Goal: Task Accomplishment & Management: Manage account settings

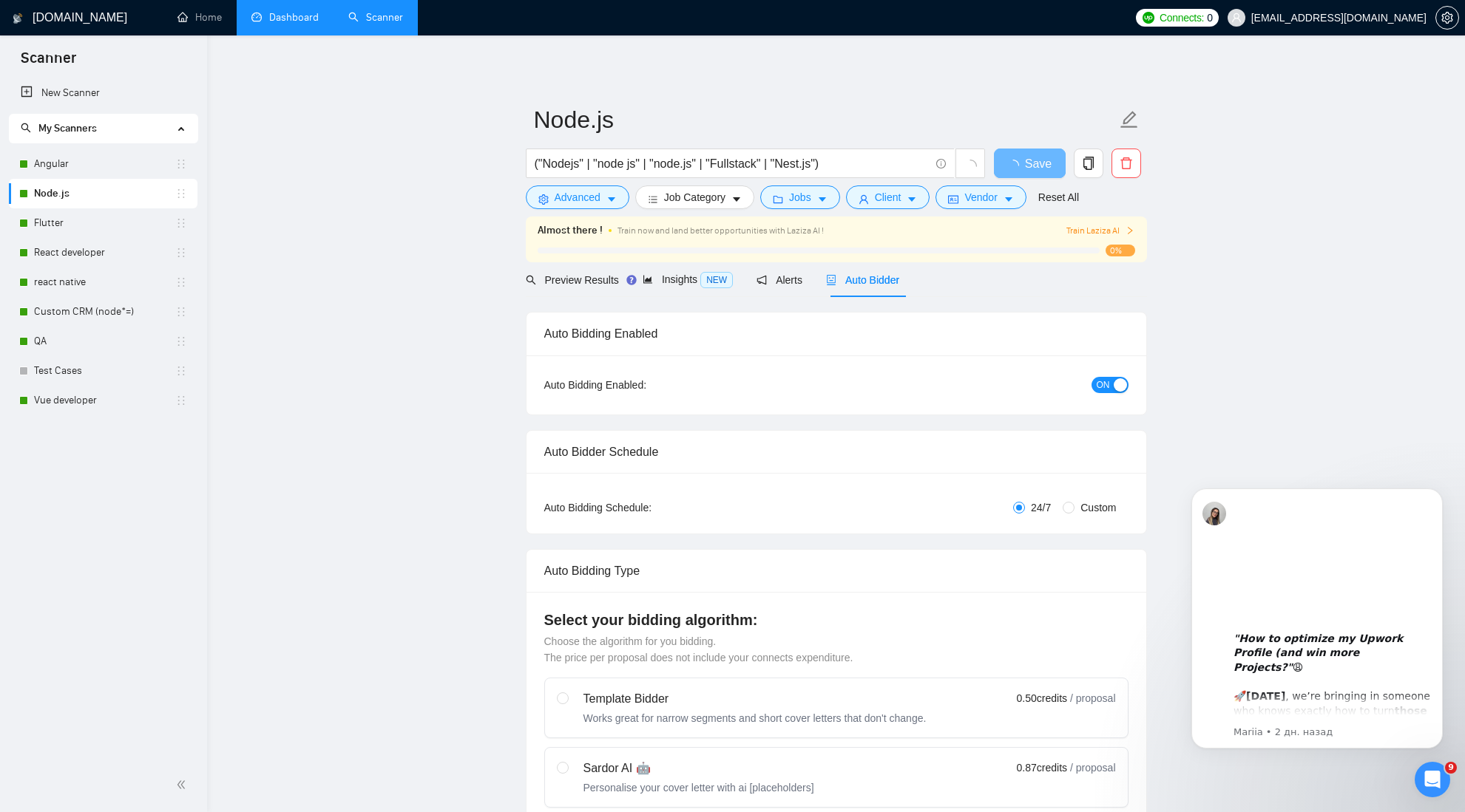
click at [295, 20] on link "Dashboard" at bounding box center [285, 17] width 67 height 13
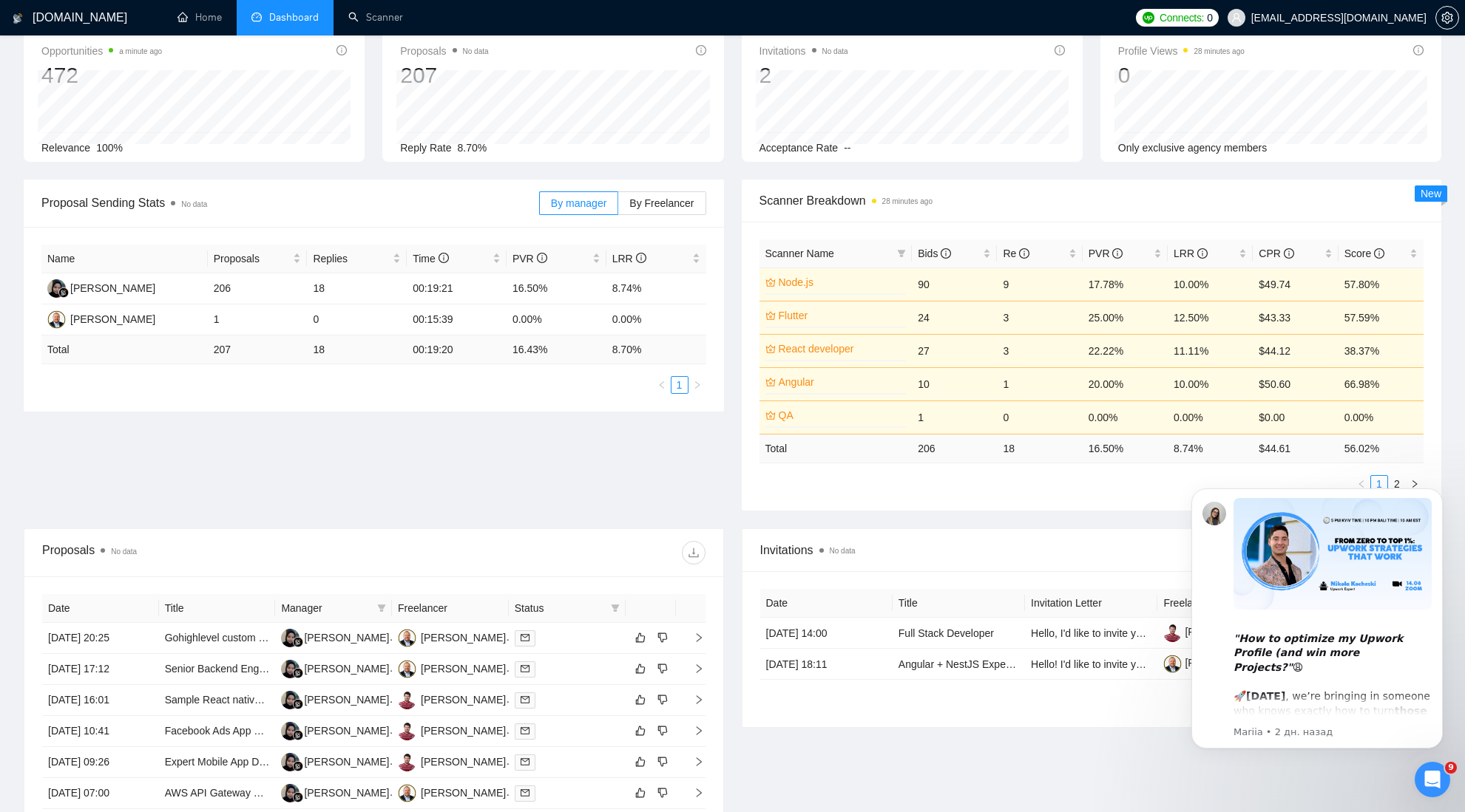
scroll to position [381, 0]
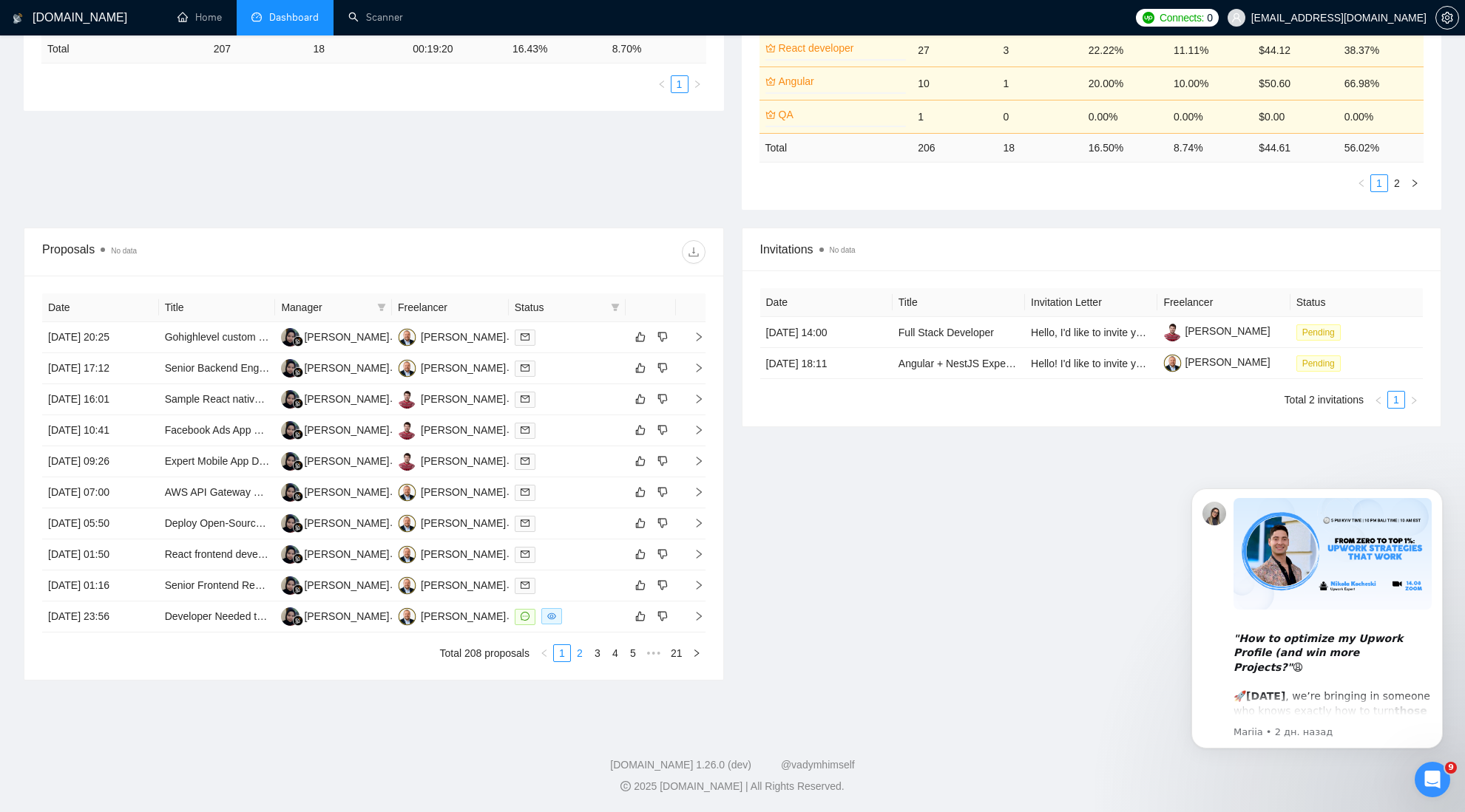
click at [577, 650] on link "2" at bounding box center [580, 653] width 16 height 16
click at [599, 653] on link "3" at bounding box center [597, 653] width 16 height 16
click at [611, 651] on link "4" at bounding box center [615, 653] width 16 height 16
click at [620, 655] on link "5" at bounding box center [615, 653] width 16 height 16
click at [520, 655] on link "1" at bounding box center [520, 653] width 16 height 16
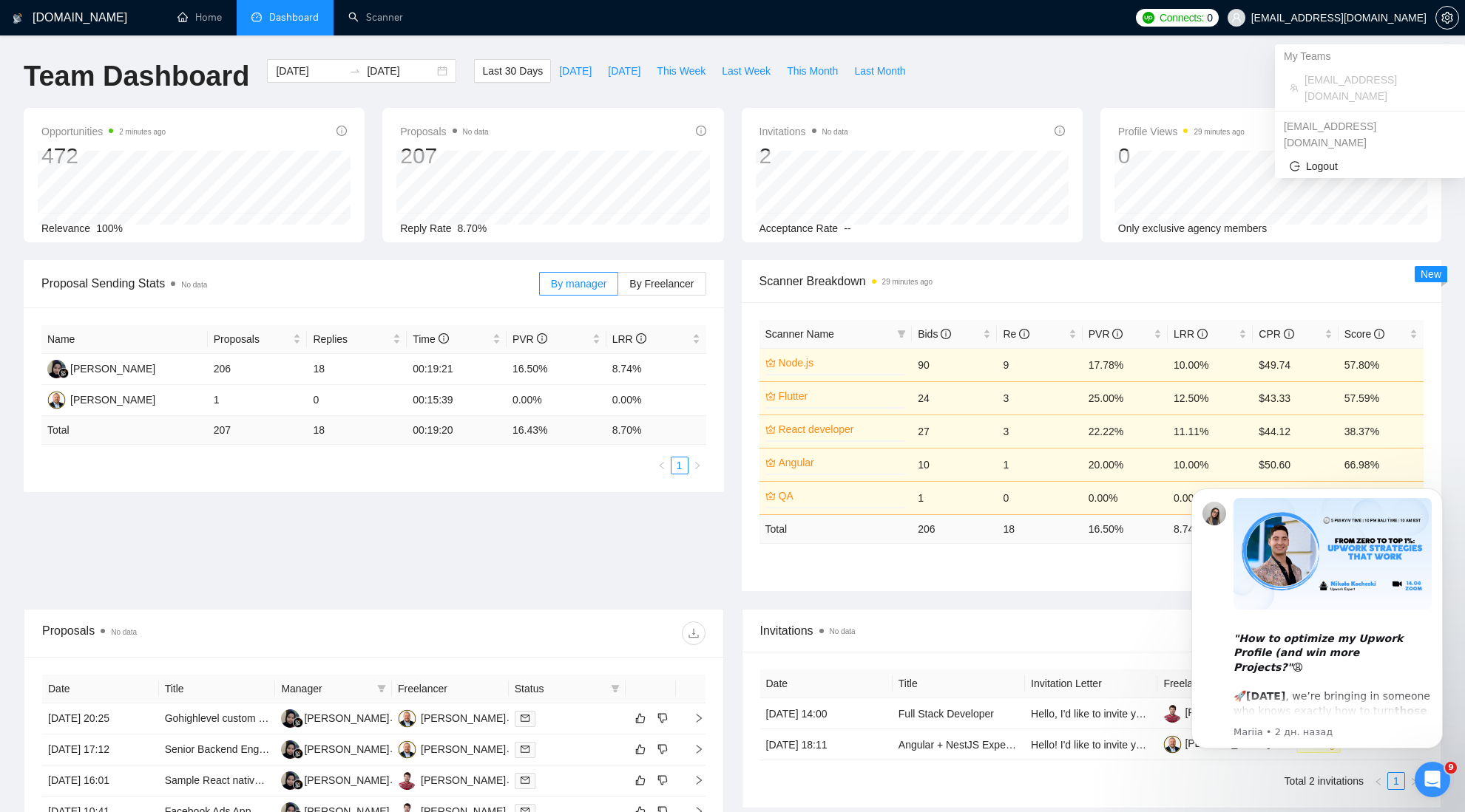
click at [1413, 18] on span "[EMAIL_ADDRESS][DOMAIN_NAME]" at bounding box center [1339, 18] width 175 height 0
click at [1449, 20] on icon "setting" at bounding box center [1446, 17] width 12 height 12
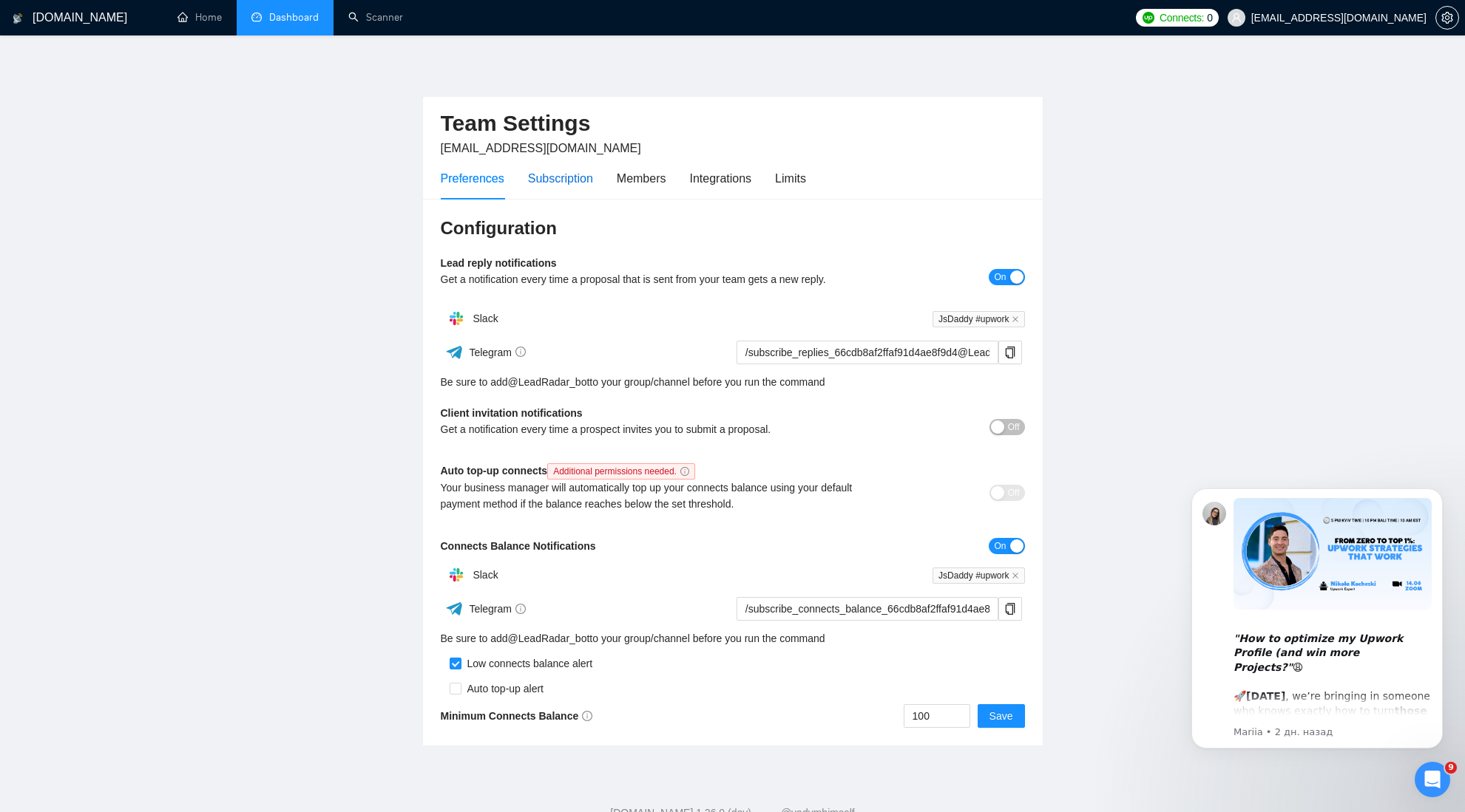
click at [560, 179] on div "Subscription" at bounding box center [560, 179] width 65 height 19
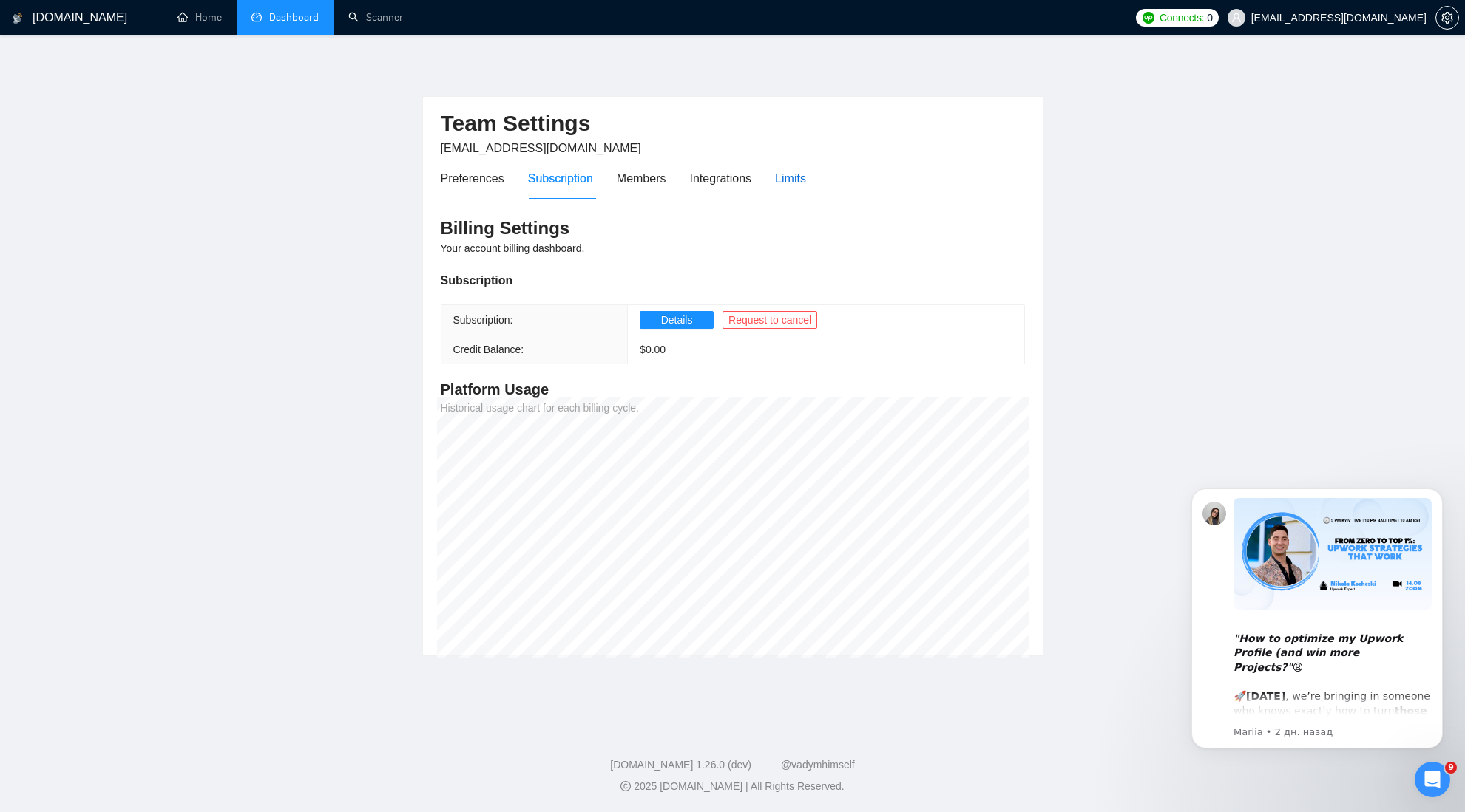
click at [806, 177] on div "Limits" at bounding box center [790, 179] width 31 height 19
